Goal: Check status

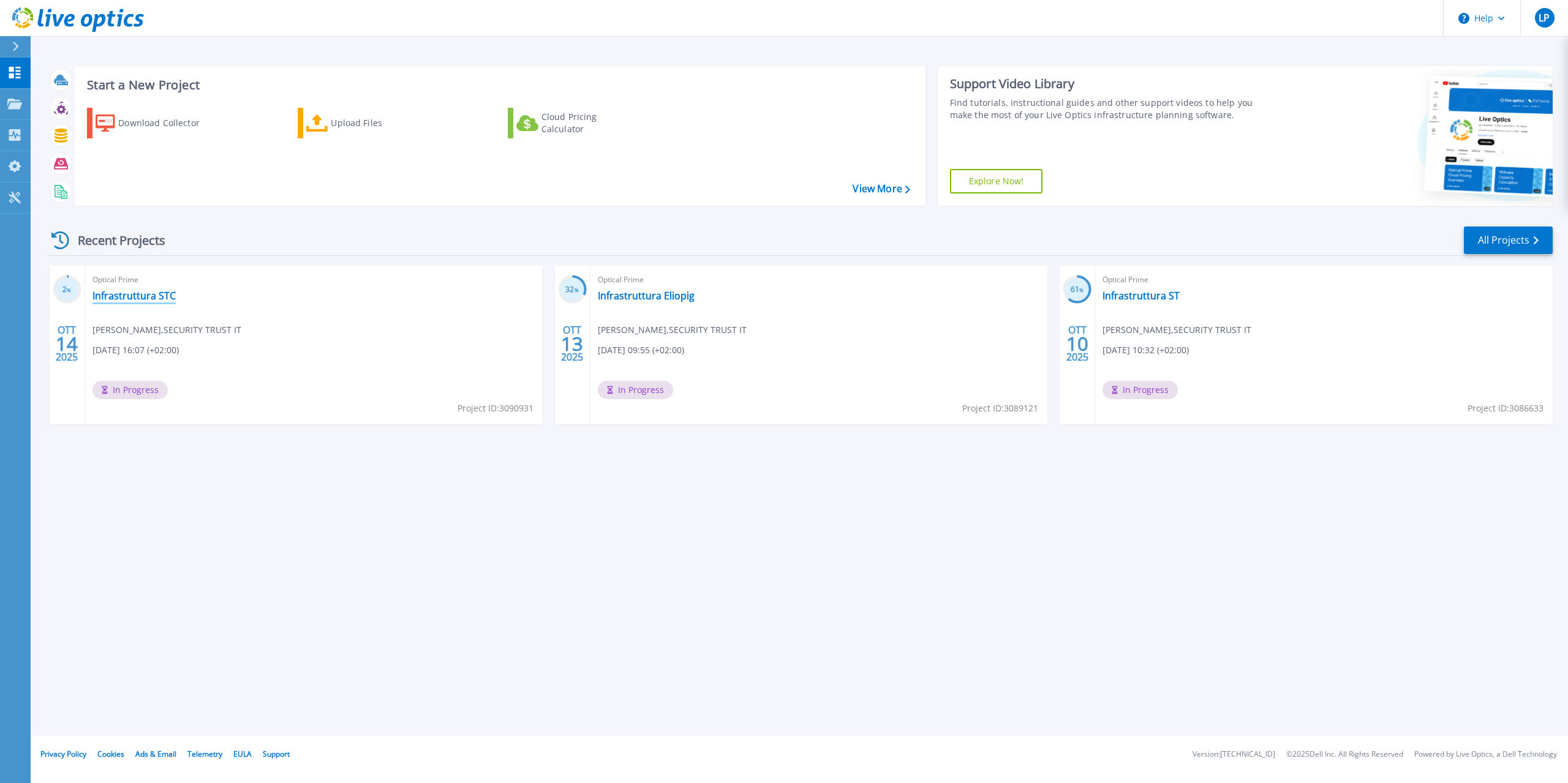
click at [157, 296] on link "Infrastruttura STC" at bounding box center [134, 296] width 83 height 13
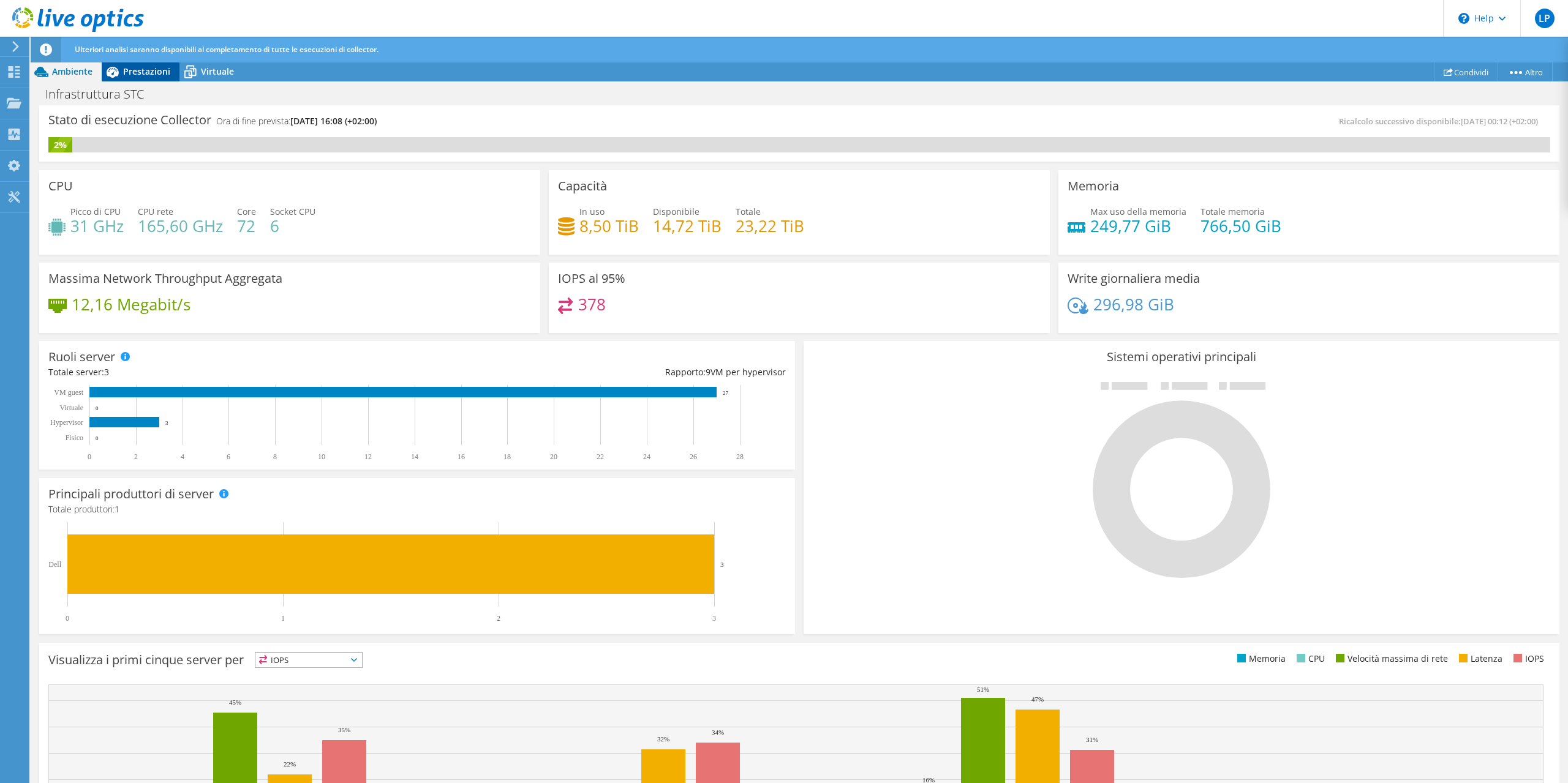
click at [122, 66] on icon at bounding box center [112, 71] width 21 height 21
